Goal: Task Accomplishment & Management: Manage account settings

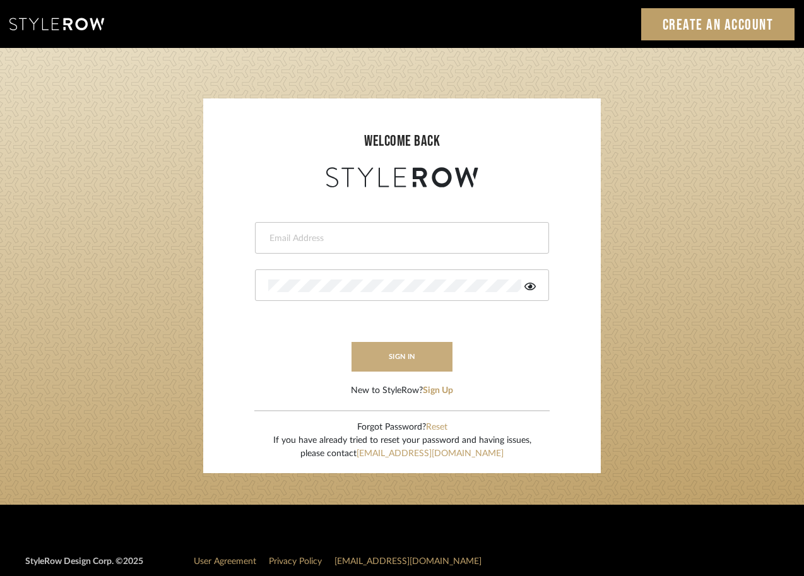
type input "[EMAIL_ADDRESS][DOMAIN_NAME]"
click at [393, 356] on button "sign in" at bounding box center [401, 357] width 101 height 30
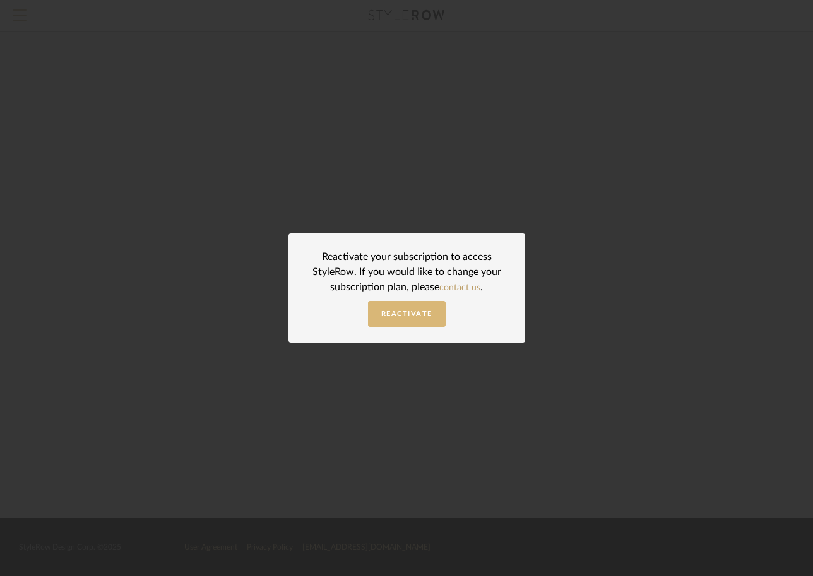
click at [414, 316] on span "Reactivate" at bounding box center [406, 313] width 51 height 7
